Goal: Task Accomplishment & Management: Manage account settings

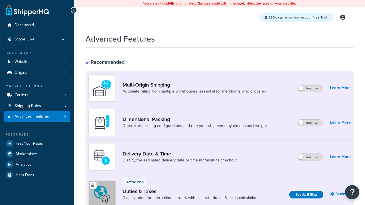
scroll to position [185, 0]
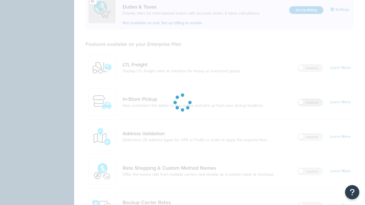
click at [310, 99] on label "Inactive" at bounding box center [310, 102] width 25 height 7
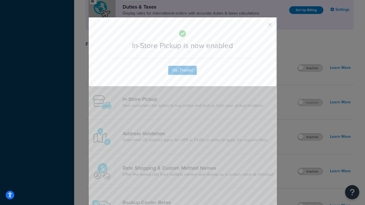
scroll to position [284, 0]
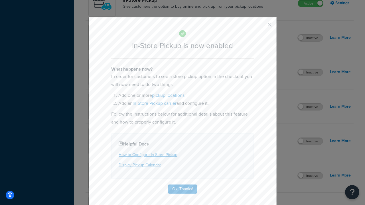
click at [261, 27] on button "button" at bounding box center [260, 26] width 1 height 1
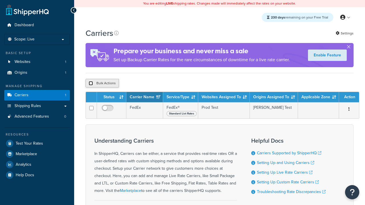
click at [91, 84] on input "checkbox" at bounding box center [91, 83] width 4 height 4
checkbox input "true"
click at [0, 0] on button "Delete" at bounding box center [0, 0] width 0 height 0
